Goal: Navigation & Orientation: Find specific page/section

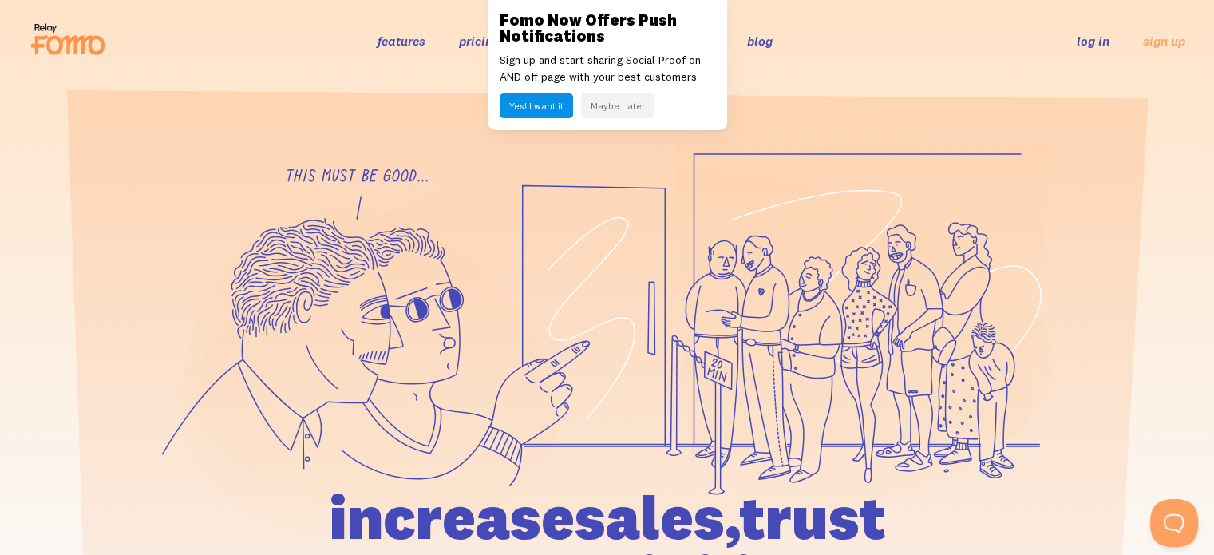
click at [1097, 44] on link "log in" at bounding box center [1093, 41] width 33 height 16
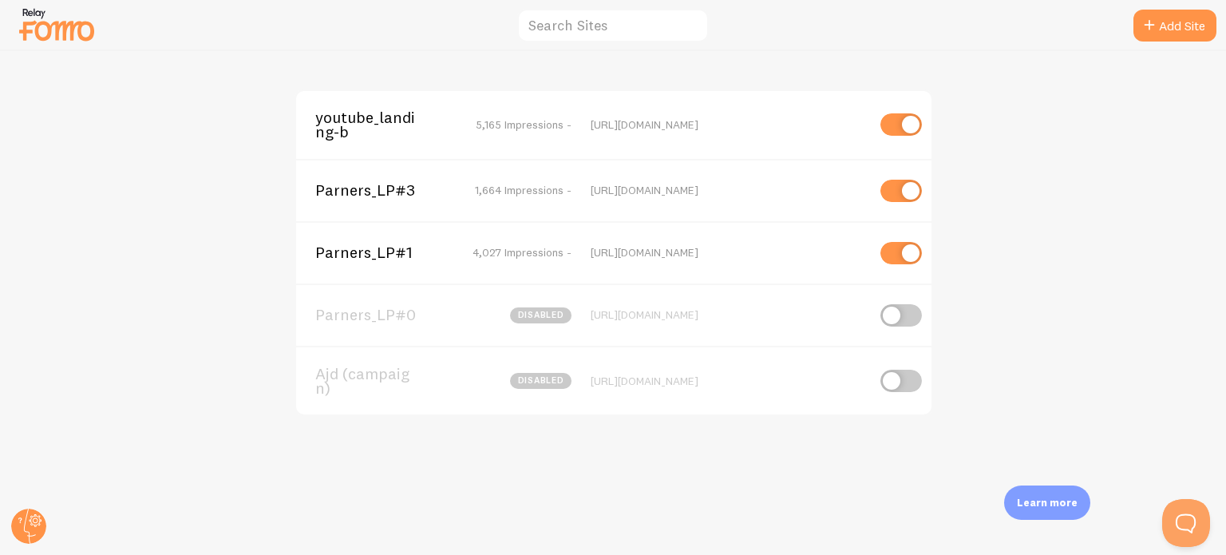
click at [394, 247] on span "Parners_LP#1" at bounding box center [379, 252] width 129 height 14
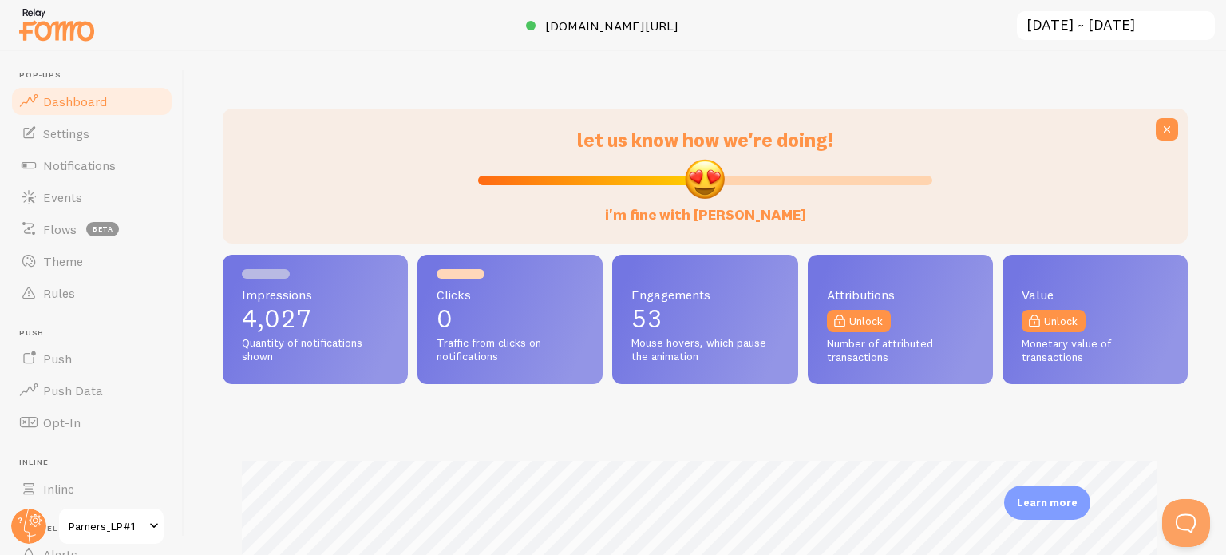
scroll to position [419, 953]
click at [71, 159] on span "Notifications" at bounding box center [79, 165] width 73 height 16
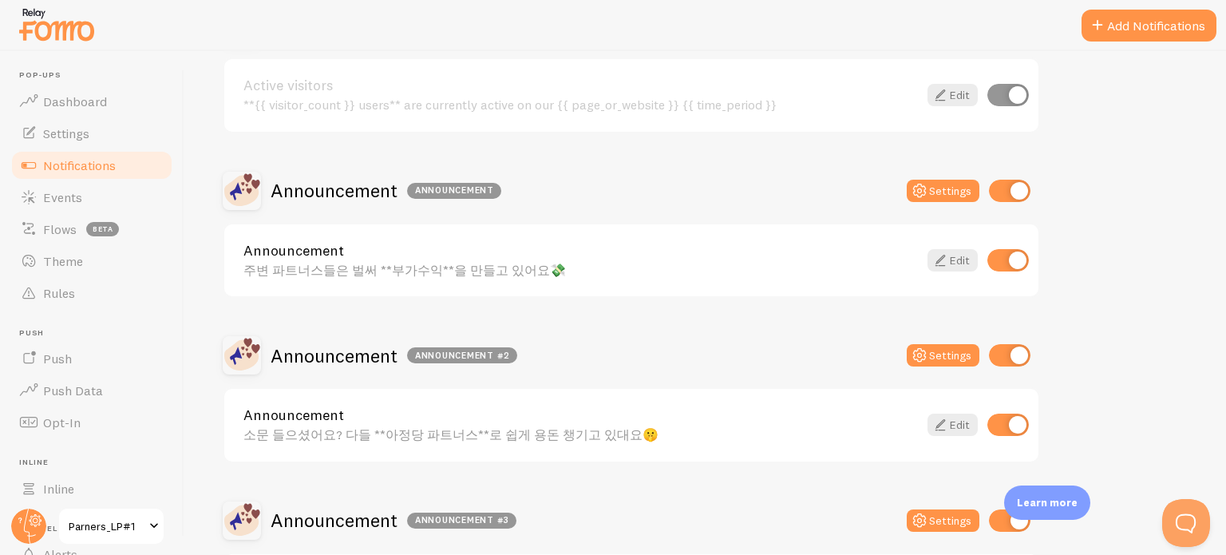
scroll to position [195, 0]
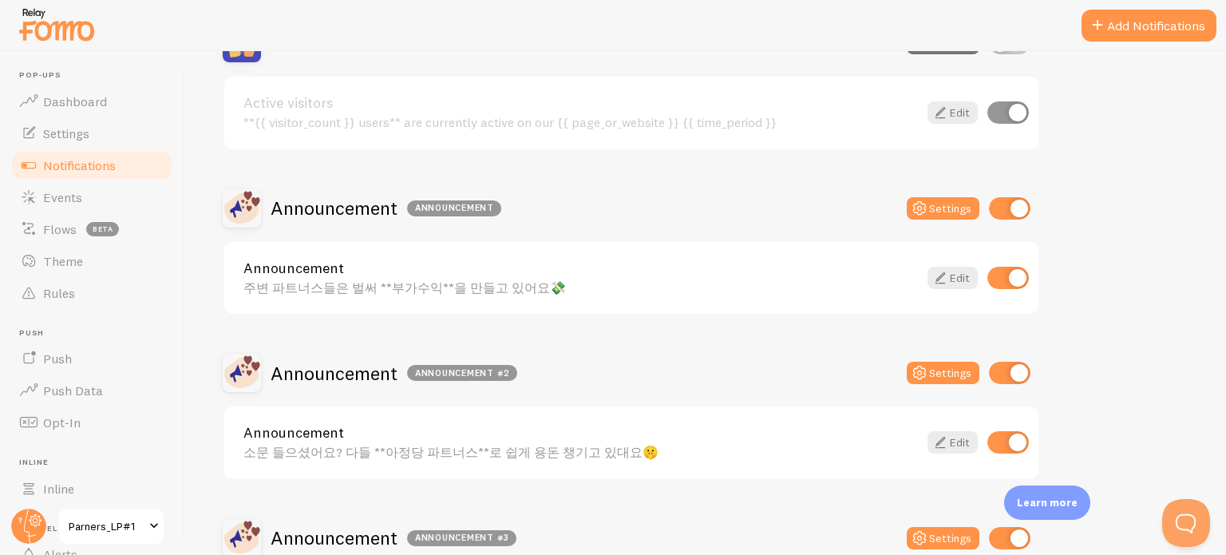
click at [61, 41] on img at bounding box center [57, 24] width 80 height 41
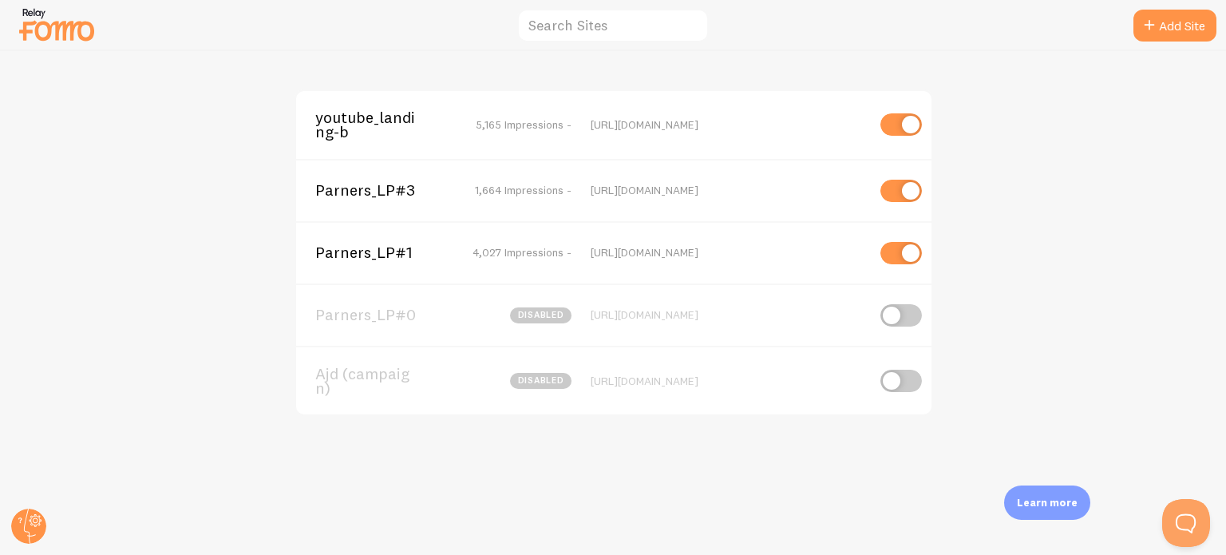
click at [396, 191] on span "Parners_LP#3" at bounding box center [379, 190] width 129 height 14
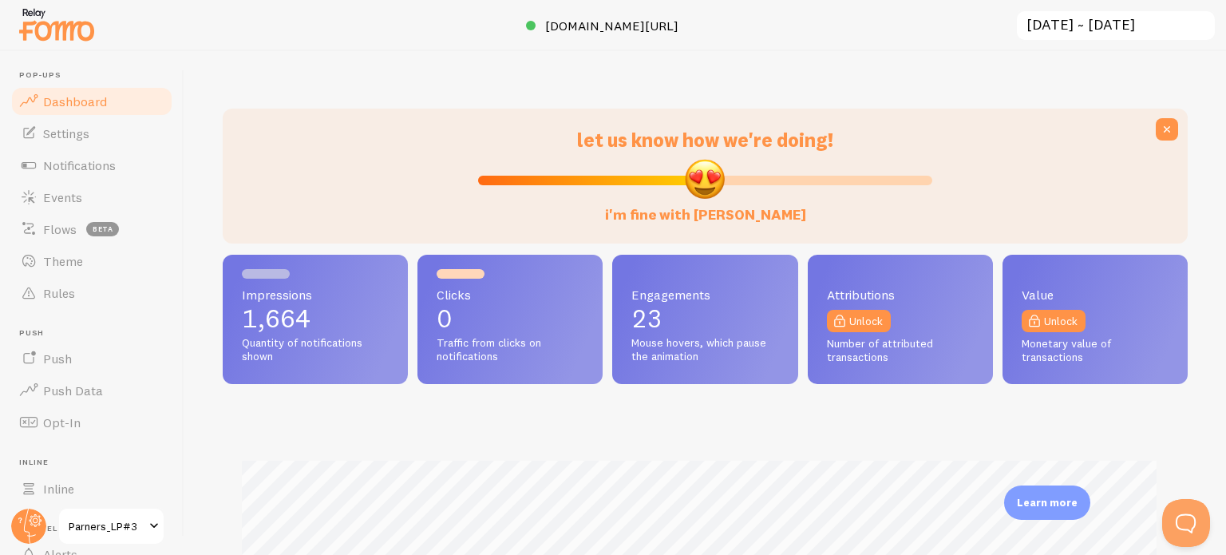
scroll to position [419, 953]
